Goal: Task Accomplishment & Management: Use online tool/utility

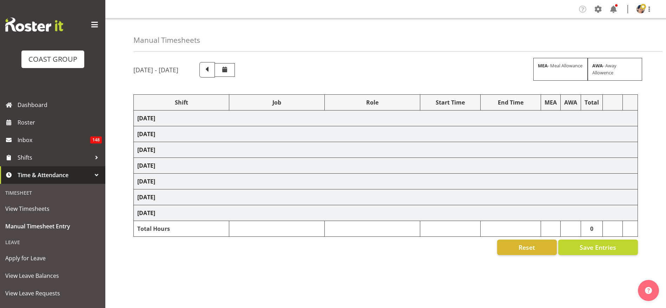
select select "1404"
select select "69"
select select "37"
select select "1404"
select select "69"
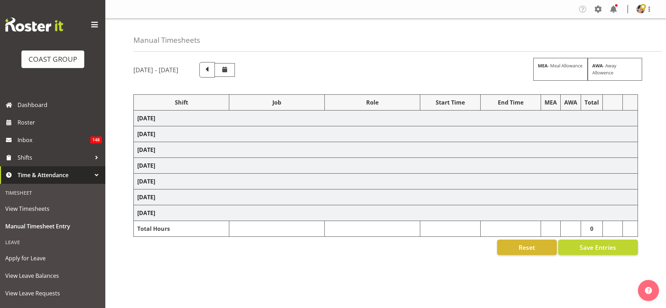
select select "37"
select select "1404"
select select "69"
select select "37"
select select "1404"
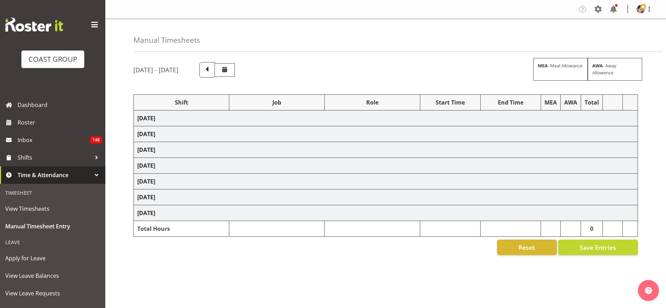
select select "9201"
select select "37"
select select "1404"
select select "9201"
select select "37"
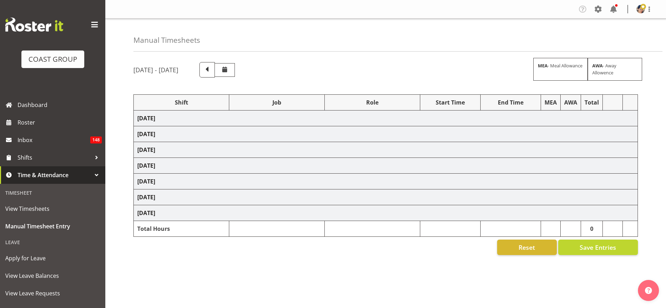
select select "1404"
select select "9202"
select select "37"
select select "1404"
select select "69"
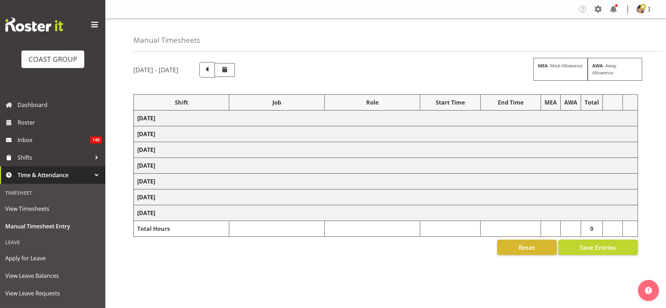
select select "37"
select select "1404"
select select "9202"
select select "37"
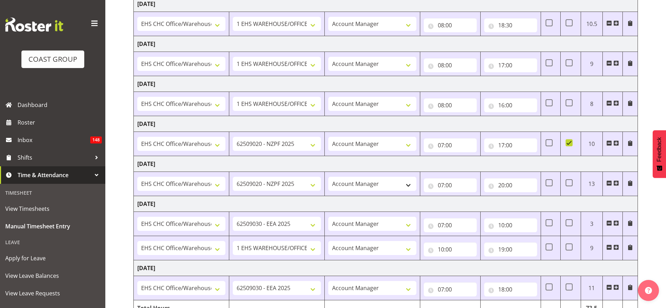
scroll to position [157, 0]
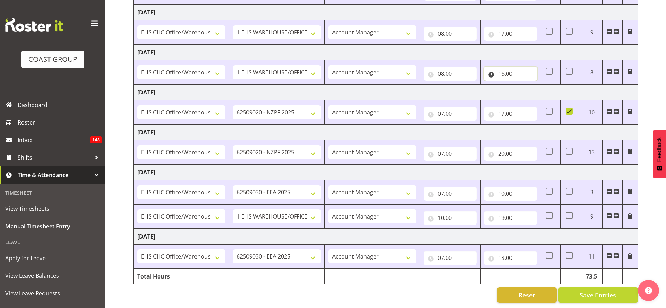
click at [505, 67] on input "16:00" at bounding box center [510, 74] width 53 height 14
click at [530, 85] on select "00 01 02 03 04 05 06 07 08 09 10 11 12 13 14 15 16 17 18 19 20 21 22 23" at bounding box center [532, 92] width 16 height 14
select select "17"
click at [524, 85] on select "00 01 02 03 04 05 06 07 08 09 10 11 12 13 14 15 16 17 18 19 20 21 22 23" at bounding box center [532, 92] width 16 height 14
type input "17:00"
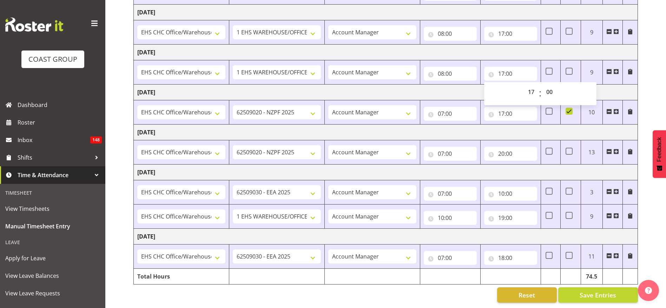
click at [381, 85] on td "[DATE]" at bounding box center [386, 93] width 504 height 16
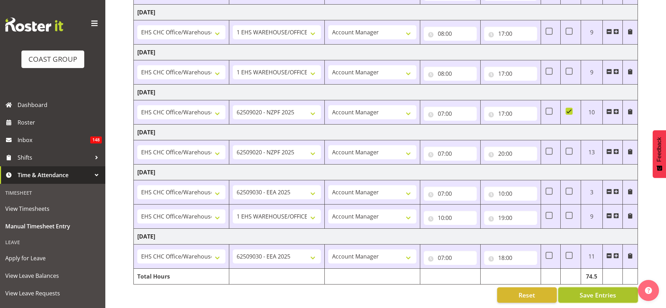
click at [592, 291] on span "Save Entries" at bounding box center [598, 295] width 37 height 9
click at [512, 107] on input "17:00" at bounding box center [510, 114] width 53 height 14
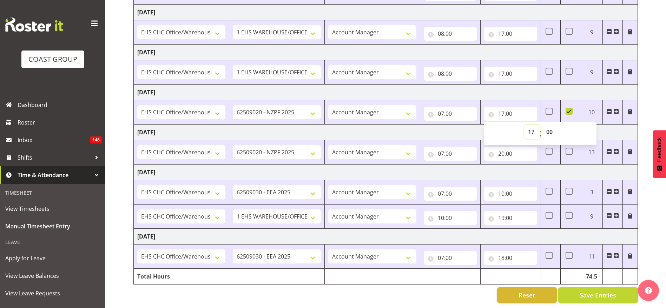
click at [531, 125] on select "00 01 02 03 04 05 06 07 08 09 10 11 12 13 14 15 16 17 18 19 20 21 22 23" at bounding box center [532, 132] width 16 height 14
select select "18"
click at [524, 125] on select "00 01 02 03 04 05 06 07 08 09 10 11 12 13 14 15 16 17 18 19 20 21 22 23" at bounding box center [532, 132] width 16 height 14
type input "18:00"
click at [431, 125] on td "[DATE]" at bounding box center [386, 133] width 504 height 16
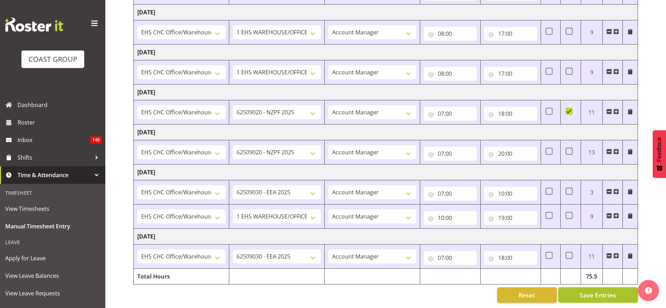
click at [587, 291] on span "Save Entries" at bounding box center [598, 295] width 37 height 9
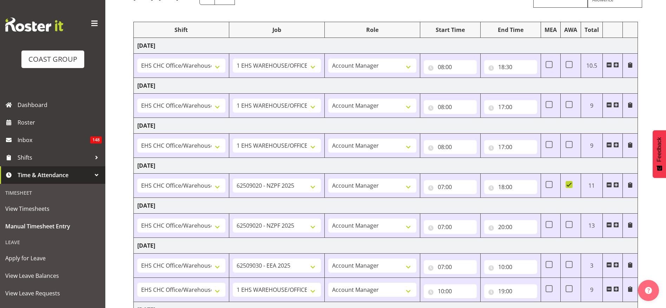
scroll to position [105, 0]
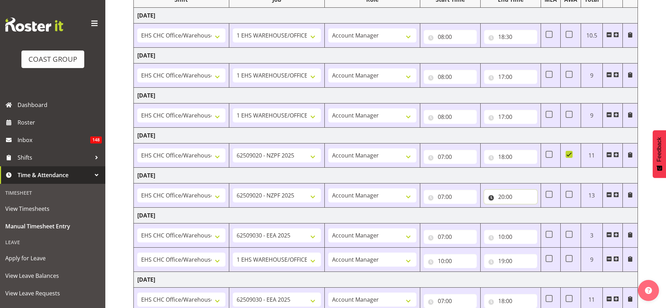
click at [508, 193] on input "20:00" at bounding box center [510, 197] width 53 height 14
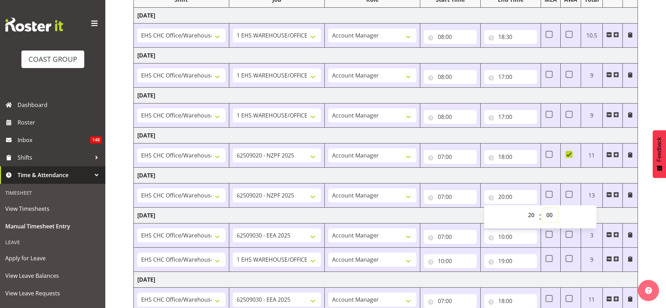
click at [550, 216] on select "00 01 02 03 04 05 06 07 08 09 10 11 12 13 14 15 16 17 18 19 20 21 22 23 24 25 2…" at bounding box center [551, 215] width 16 height 14
select select "30"
click at [543, 208] on select "00 01 02 03 04 05 06 07 08 09 10 11 12 13 14 15 16 17 18 19 20 21 22 23 24 25 2…" at bounding box center [551, 215] width 16 height 14
type input "20:30"
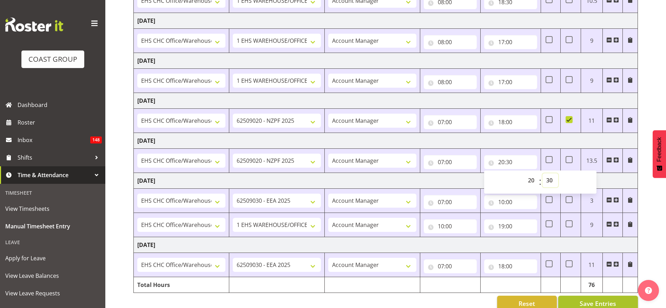
scroll to position [157, 0]
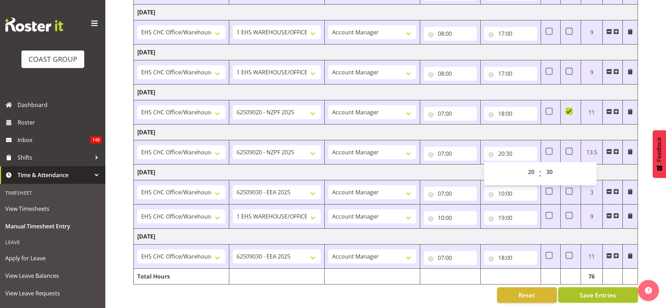
click at [604, 291] on span "Save Entries" at bounding box center [598, 295] width 37 height 9
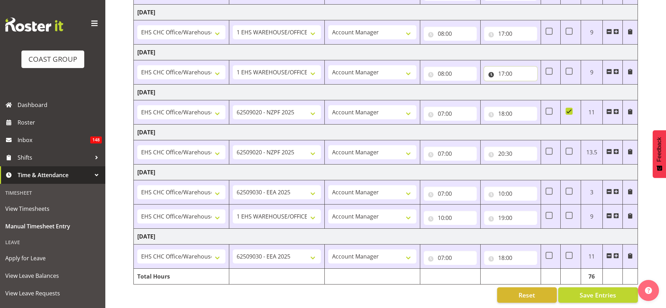
click at [510, 67] on input "17:00" at bounding box center [510, 74] width 53 height 14
click at [552, 86] on select "00 01 02 03 04 05 06 07 08 09 10 11 12 13 14 15 16 17 18 19 20 21 22 23 24 25 2…" at bounding box center [551, 92] width 16 height 14
click at [515, 85] on div "00 01 02 03 04 05 06 07 08 09 10 11 12 13 14 15 16 17 18 19 20 21 22 23 : 00 01…" at bounding box center [540, 94] width 112 height 18
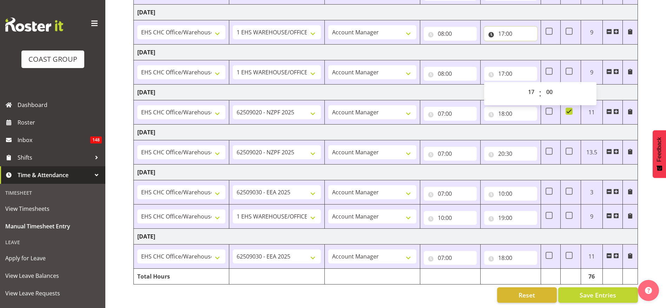
click at [509, 28] on input "17:00" at bounding box center [510, 34] width 53 height 14
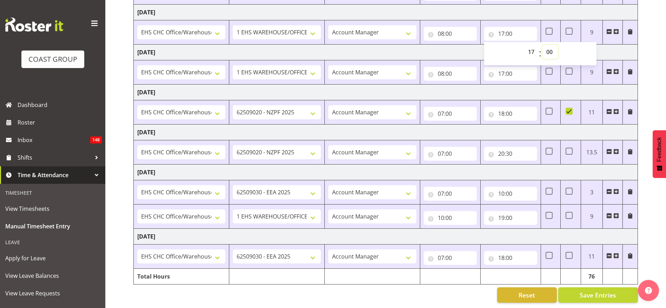
click at [548, 45] on select "00 01 02 03 04 05 06 07 08 09 10 11 12 13 14 15 16 17 18 19 20 21 22 23 24 25 2…" at bounding box center [551, 52] width 16 height 14
click at [552, 45] on select "00 01 02 03 04 05 06 07 08 09 10 11 12 13 14 15 16 17 18 19 20 21 22 23 24 25 2…" at bounding box center [551, 52] width 16 height 14
select select "30"
click at [543, 45] on select "00 01 02 03 04 05 06 07 08 09 10 11 12 13 14 15 16 17 18 19 20 21 22 23 24 25 2…" at bounding box center [551, 52] width 16 height 14
type input "17:30"
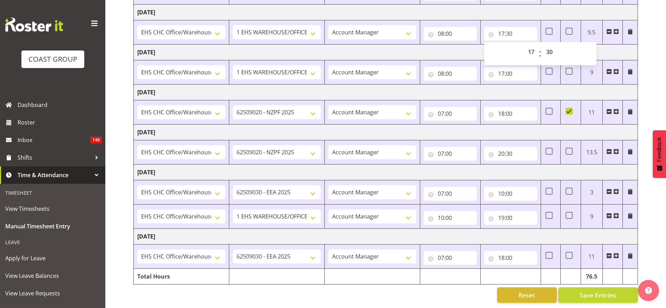
click at [425, 45] on td "[DATE]" at bounding box center [386, 53] width 504 height 16
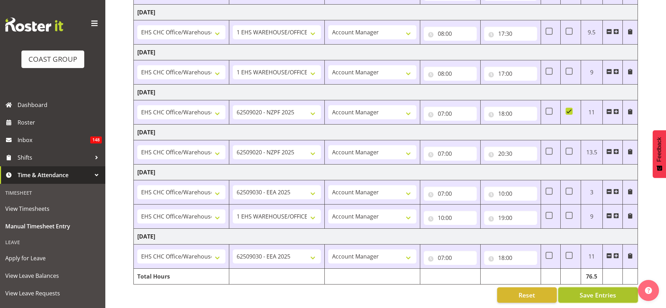
click at [582, 291] on span "Save Entries" at bounding box center [598, 295] width 37 height 9
